Goal: Task Accomplishment & Management: Manage account settings

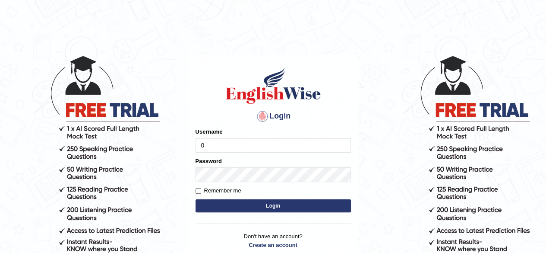
click at [196, 199] on button "Login" at bounding box center [273, 205] width 155 height 13
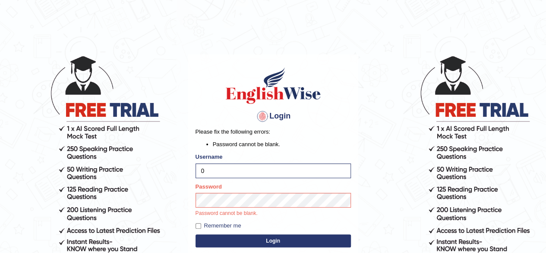
type input "0423869925"
click at [239, 239] on div "Login Please fix the following errors: Password cannot be blank. Username 04238…" at bounding box center [273, 179] width 170 height 251
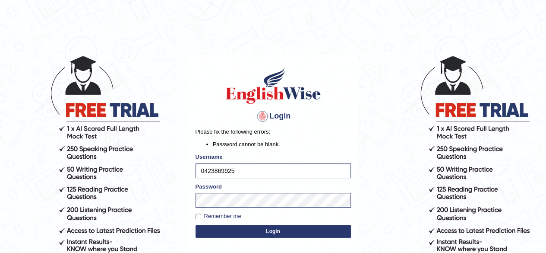
click at [262, 229] on button "Login" at bounding box center [273, 230] width 155 height 13
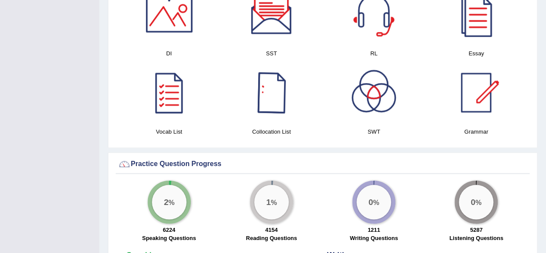
scroll to position [550, 0]
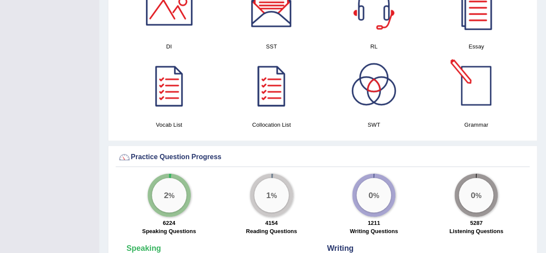
click at [471, 76] on div at bounding box center [476, 85] width 60 height 60
